Goal: Information Seeking & Learning: Learn about a topic

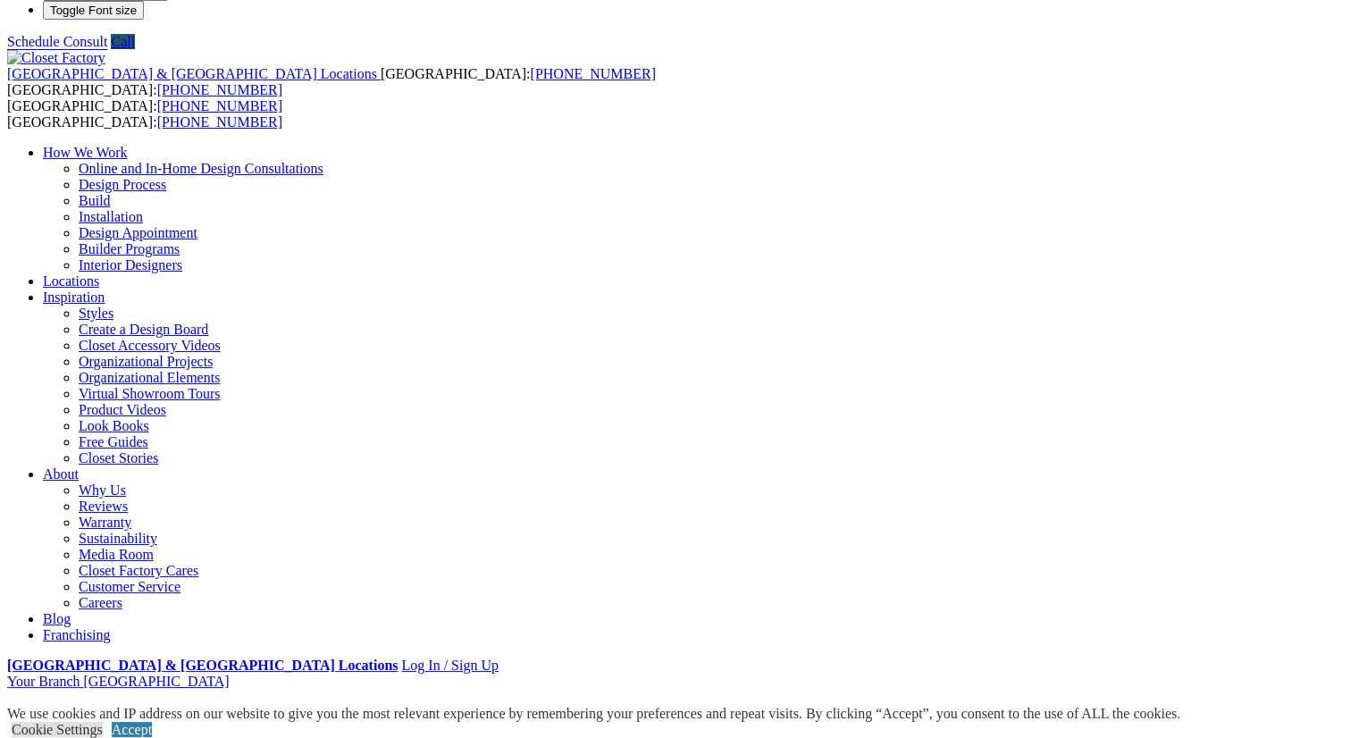
scroll to position [36, 0]
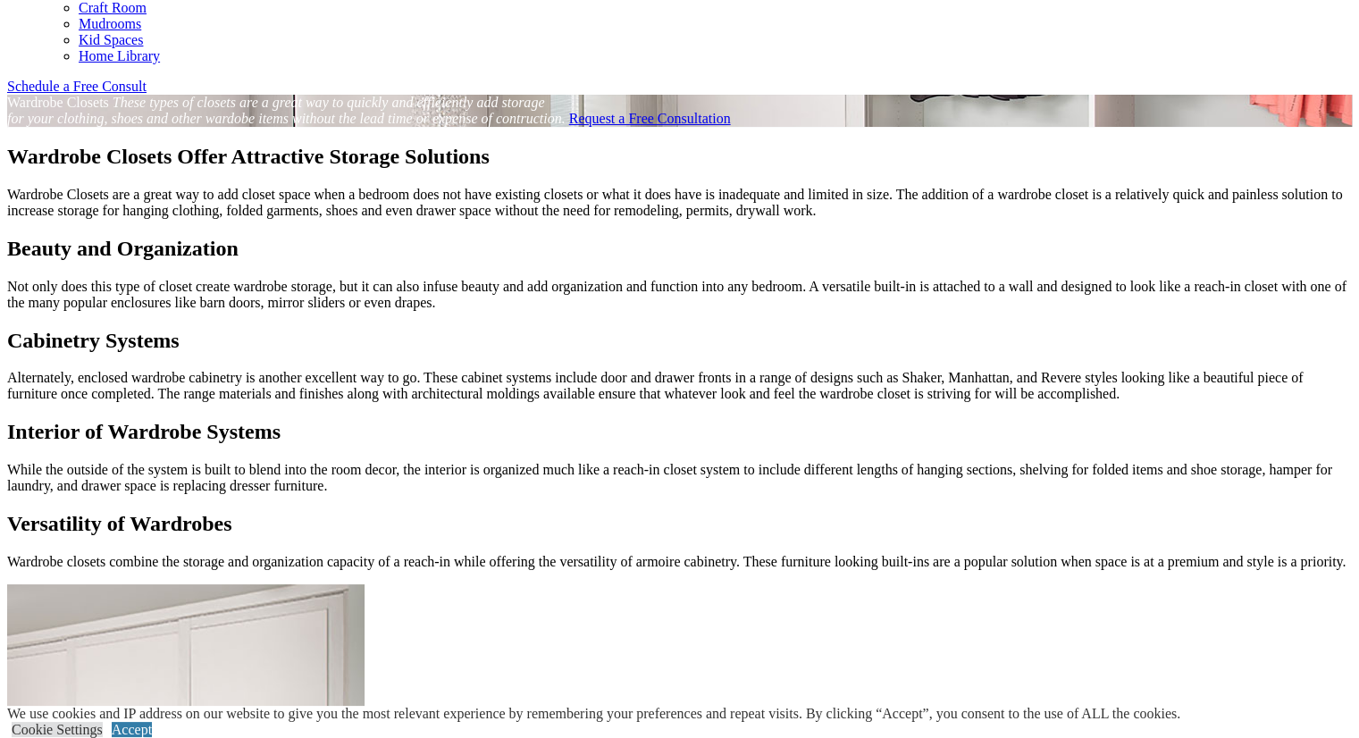
scroll to position [1144, 0]
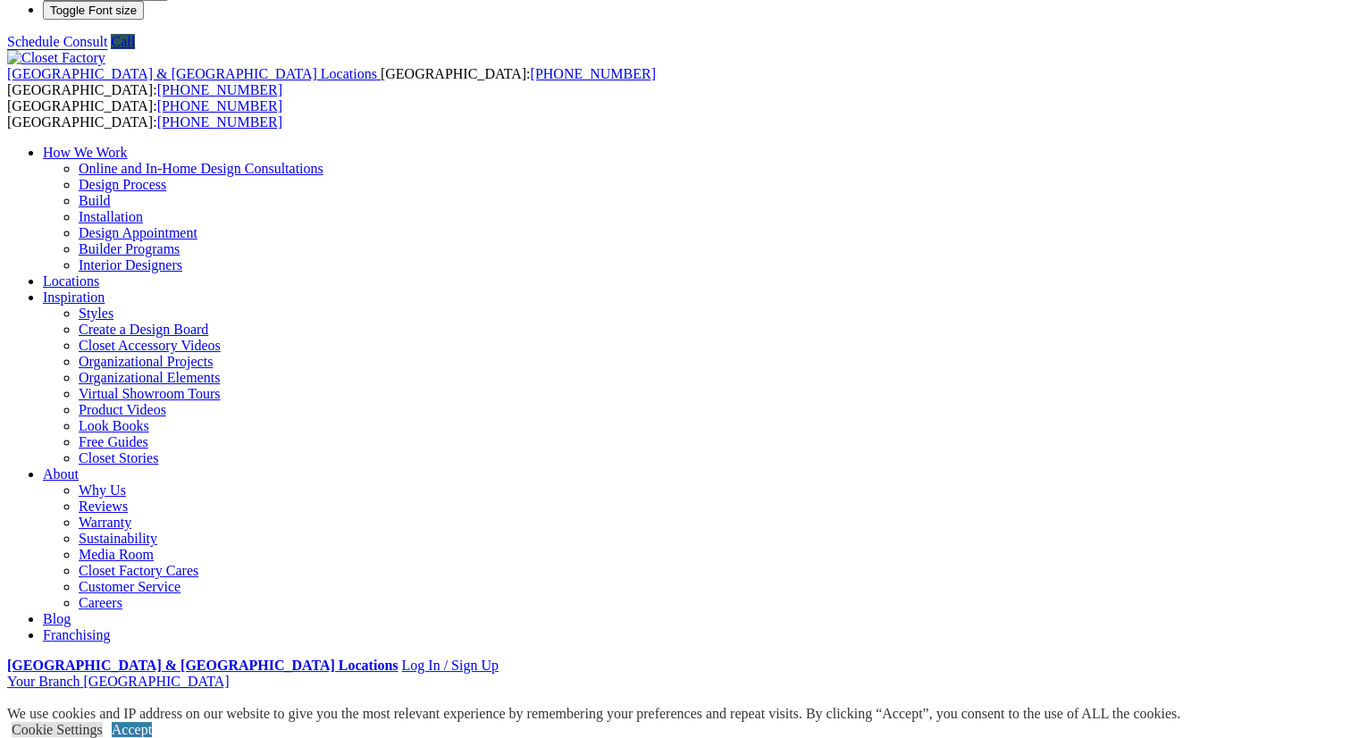
scroll to position [0, 0]
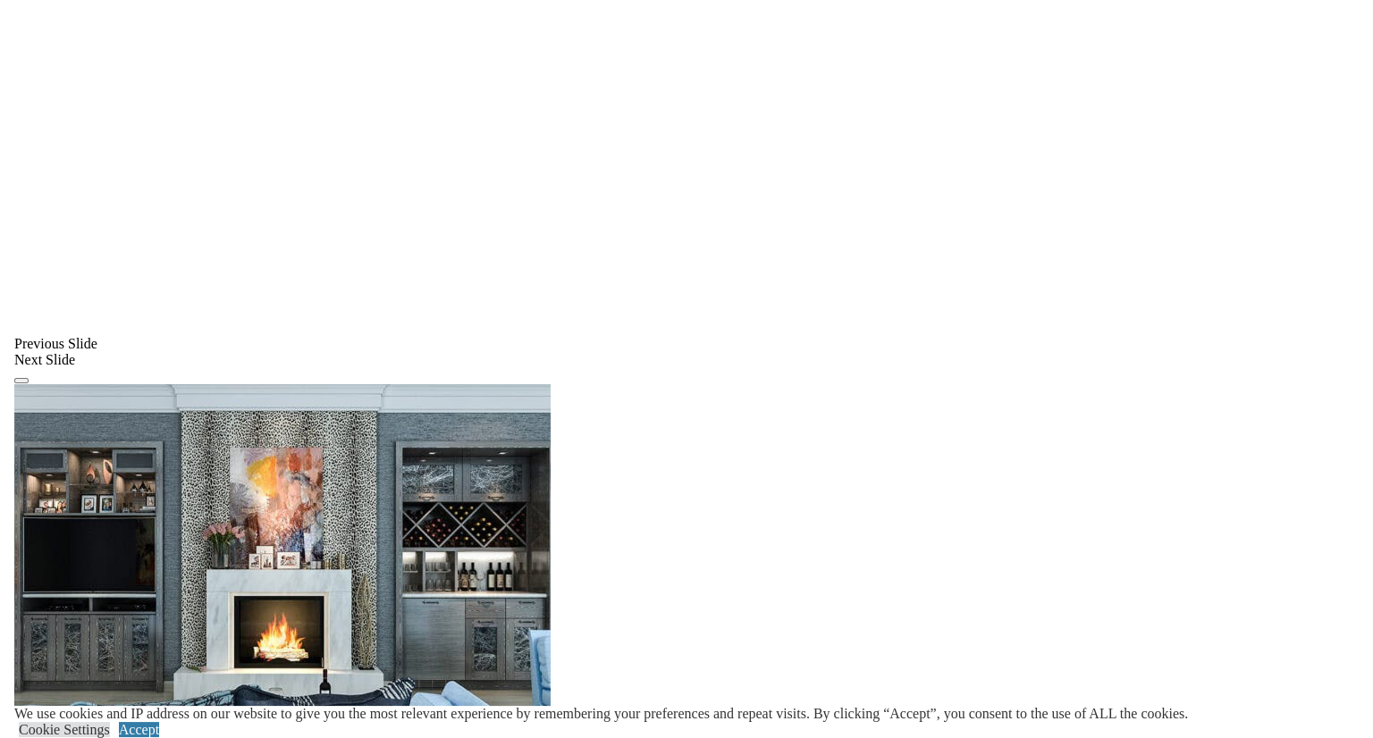
scroll to position [1358, 0]
